Goal: Navigation & Orientation: Find specific page/section

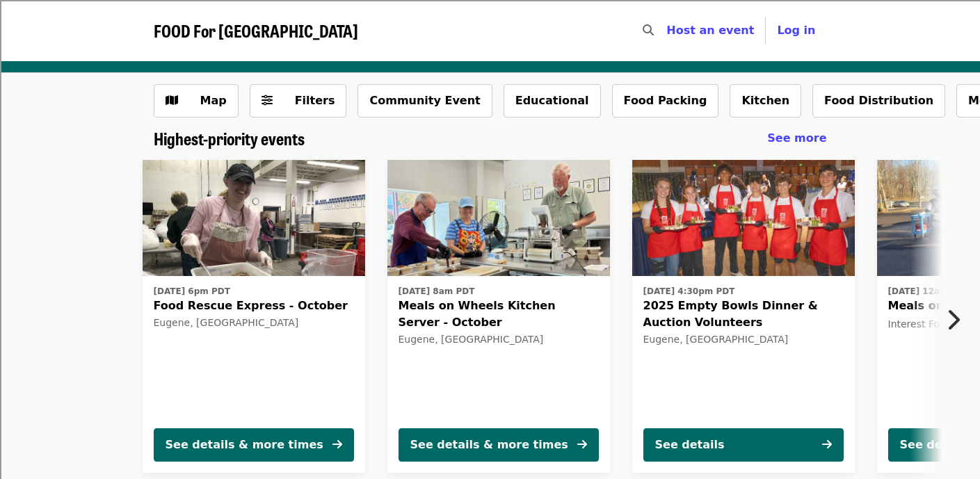
click at [260, 31] on span "FOOD For [GEOGRAPHIC_DATA]" at bounding box center [256, 30] width 204 height 24
click at [266, 32] on span "FOOD For [GEOGRAPHIC_DATA]" at bounding box center [256, 30] width 204 height 24
